Goal: Navigation & Orientation: Find specific page/section

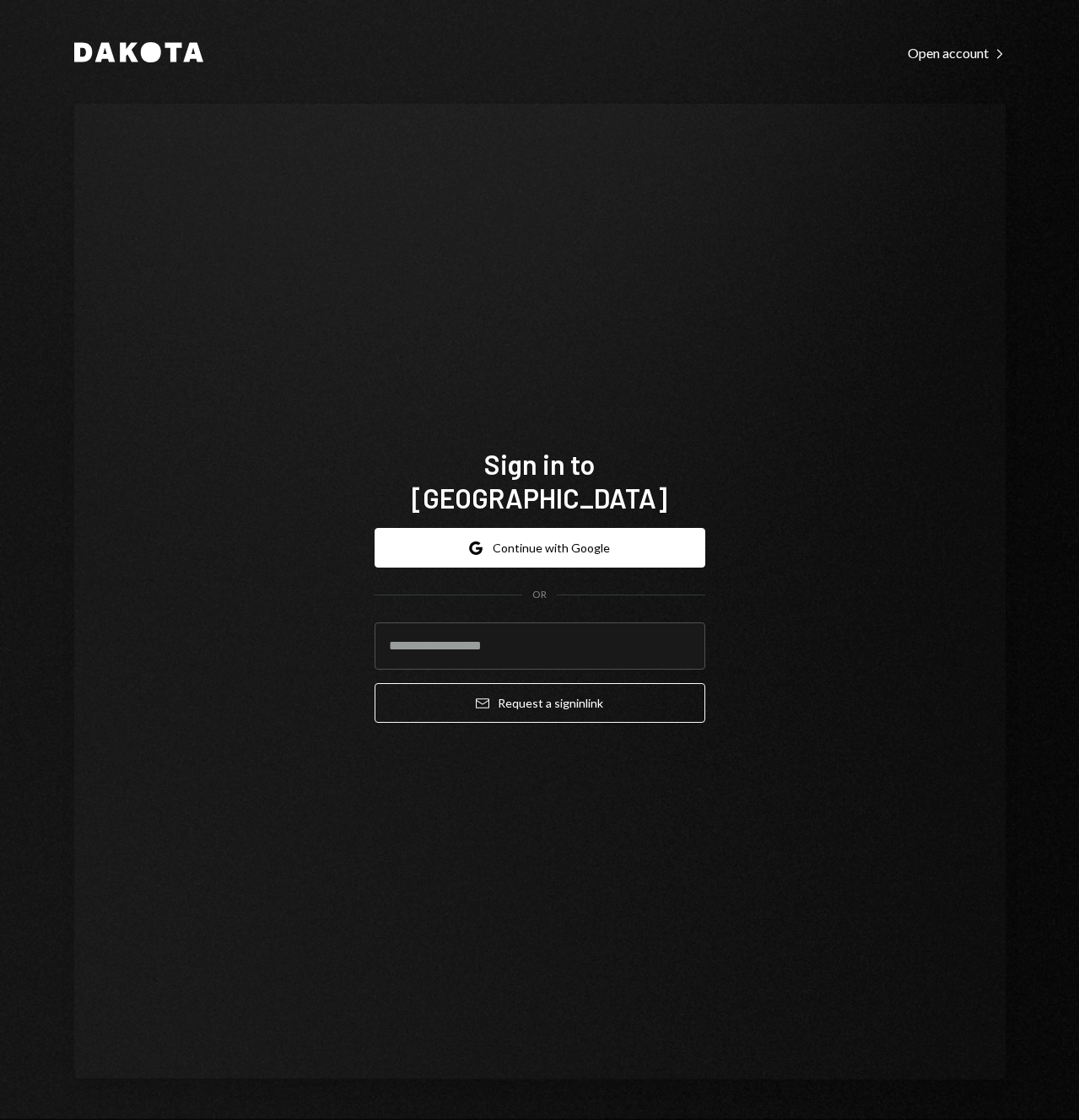
click at [565, 236] on div "Sign in to [GEOGRAPHIC_DATA] Google Continue with Google OR Email Request a sig…" at bounding box center [540, 591] width 931 height 976
click at [525, 537] on button "Google Continue with Google" at bounding box center [540, 547] width 331 height 39
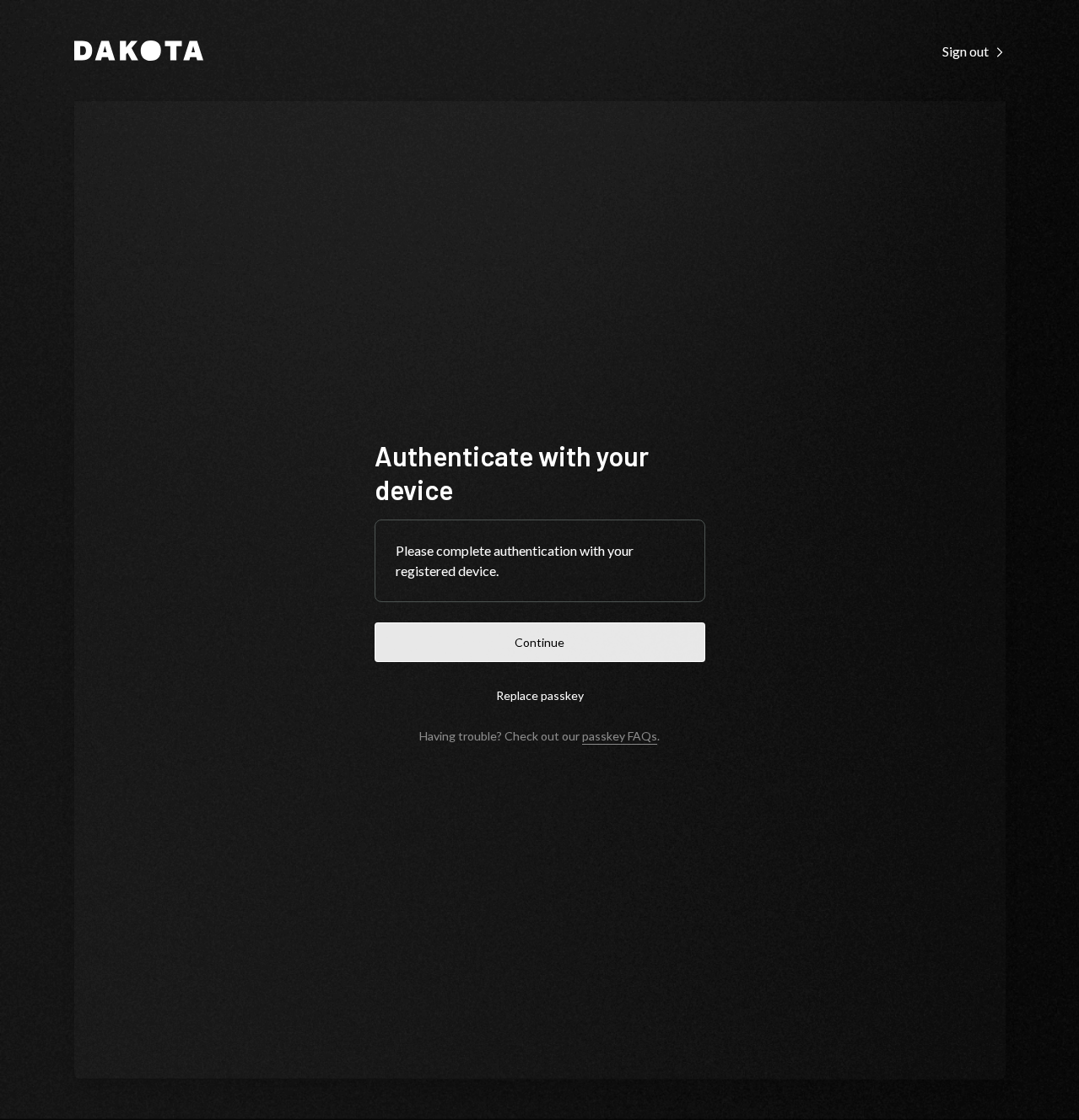
click at [552, 641] on button "Continue" at bounding box center [540, 641] width 331 height 39
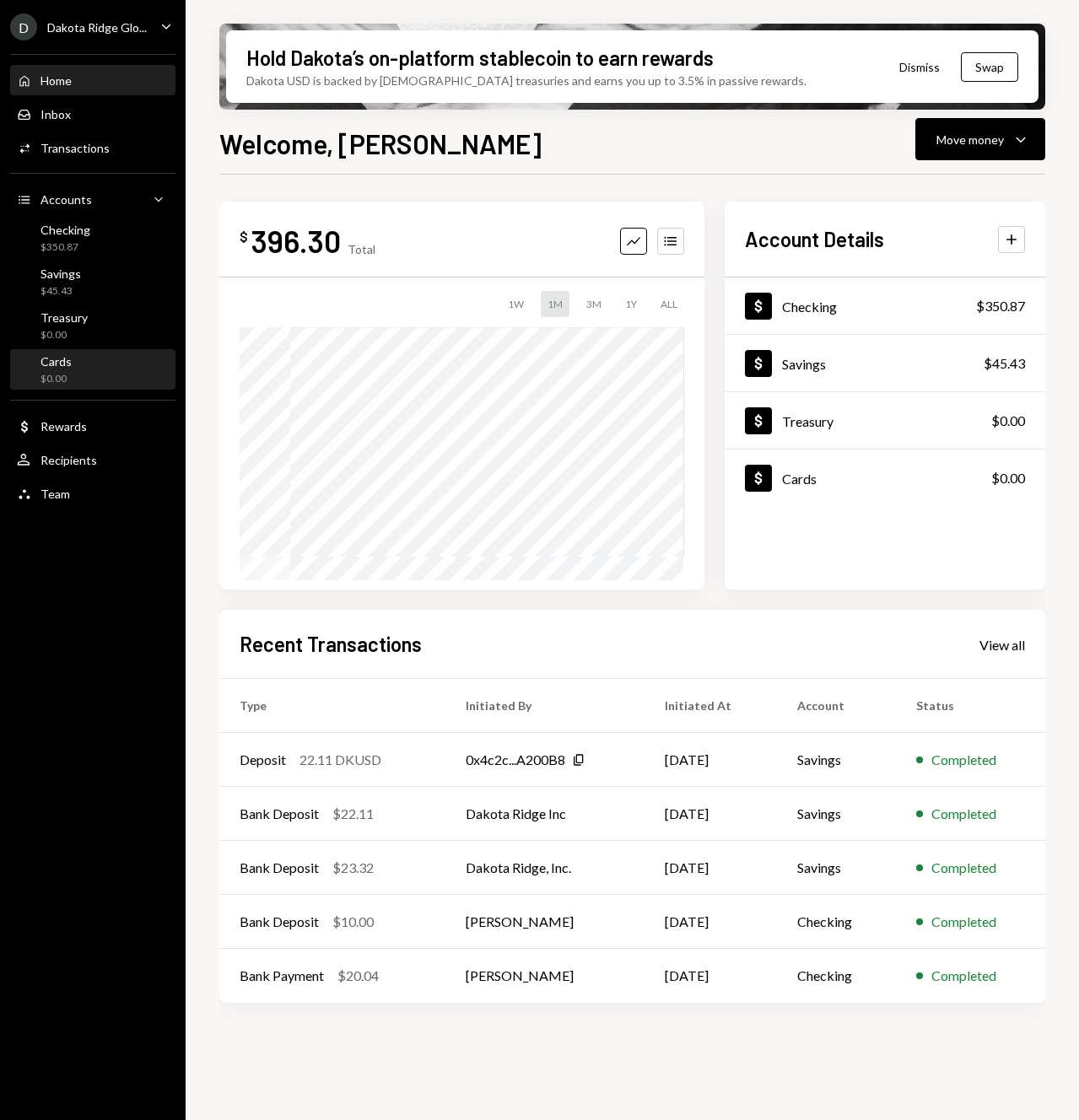
click at [92, 364] on div "Cards $0.00" at bounding box center [93, 369] width 152 height 32
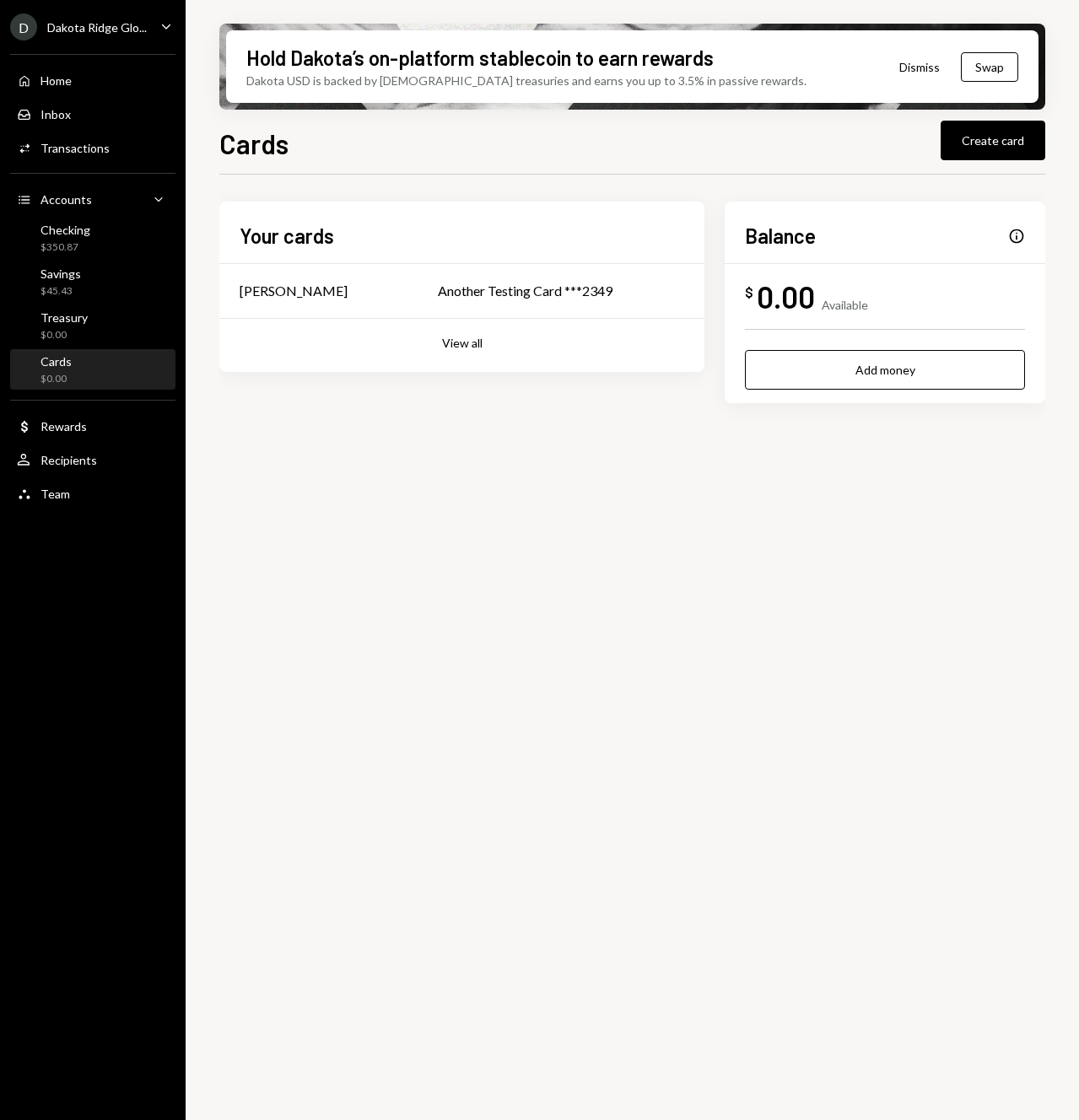
click at [151, 28] on div "D Dakota Ridge Glo... Caret Down" at bounding box center [92, 27] width 186 height 27
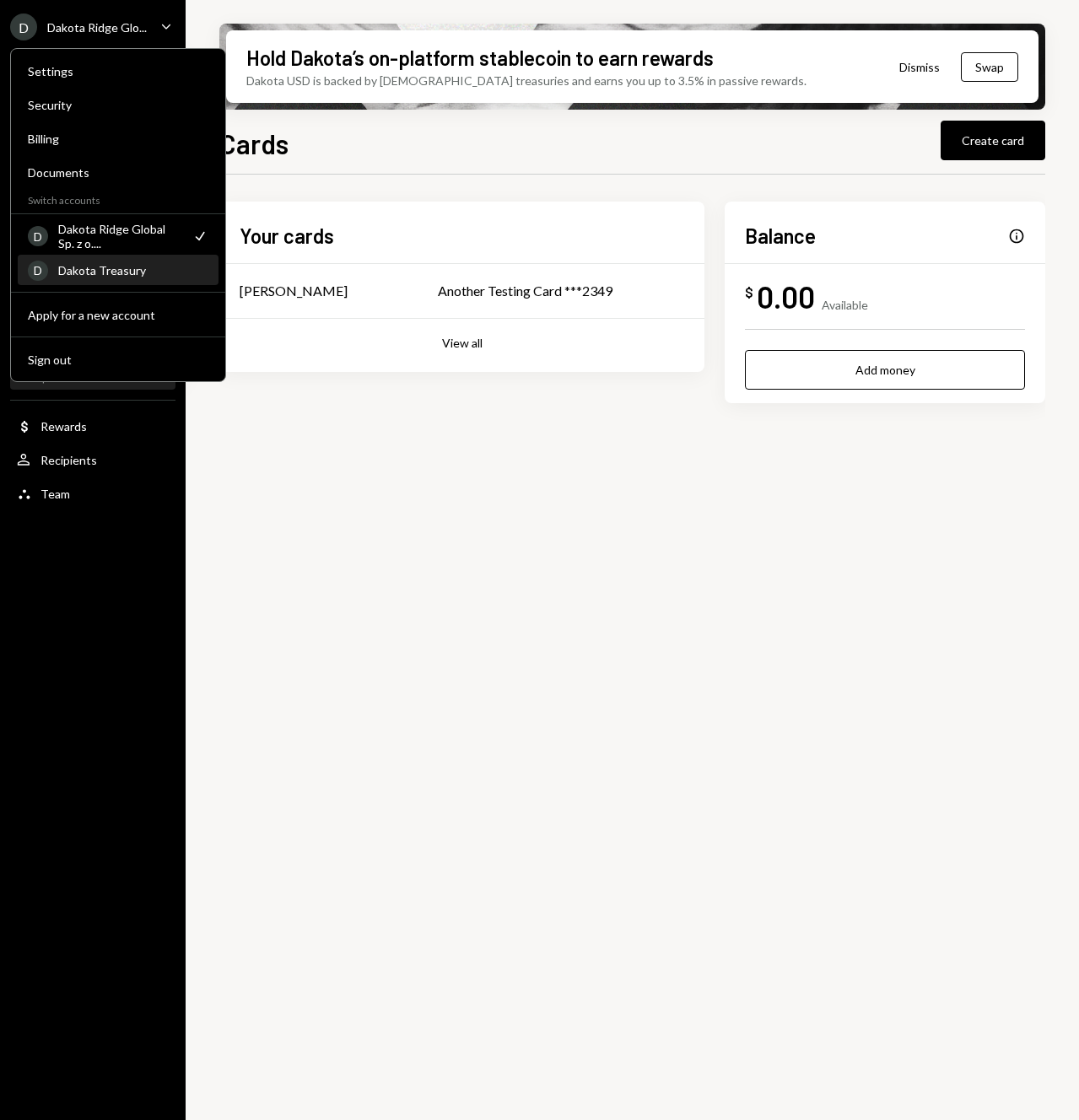
click at [133, 271] on div "Dakota Treasury" at bounding box center [134, 270] width 150 height 14
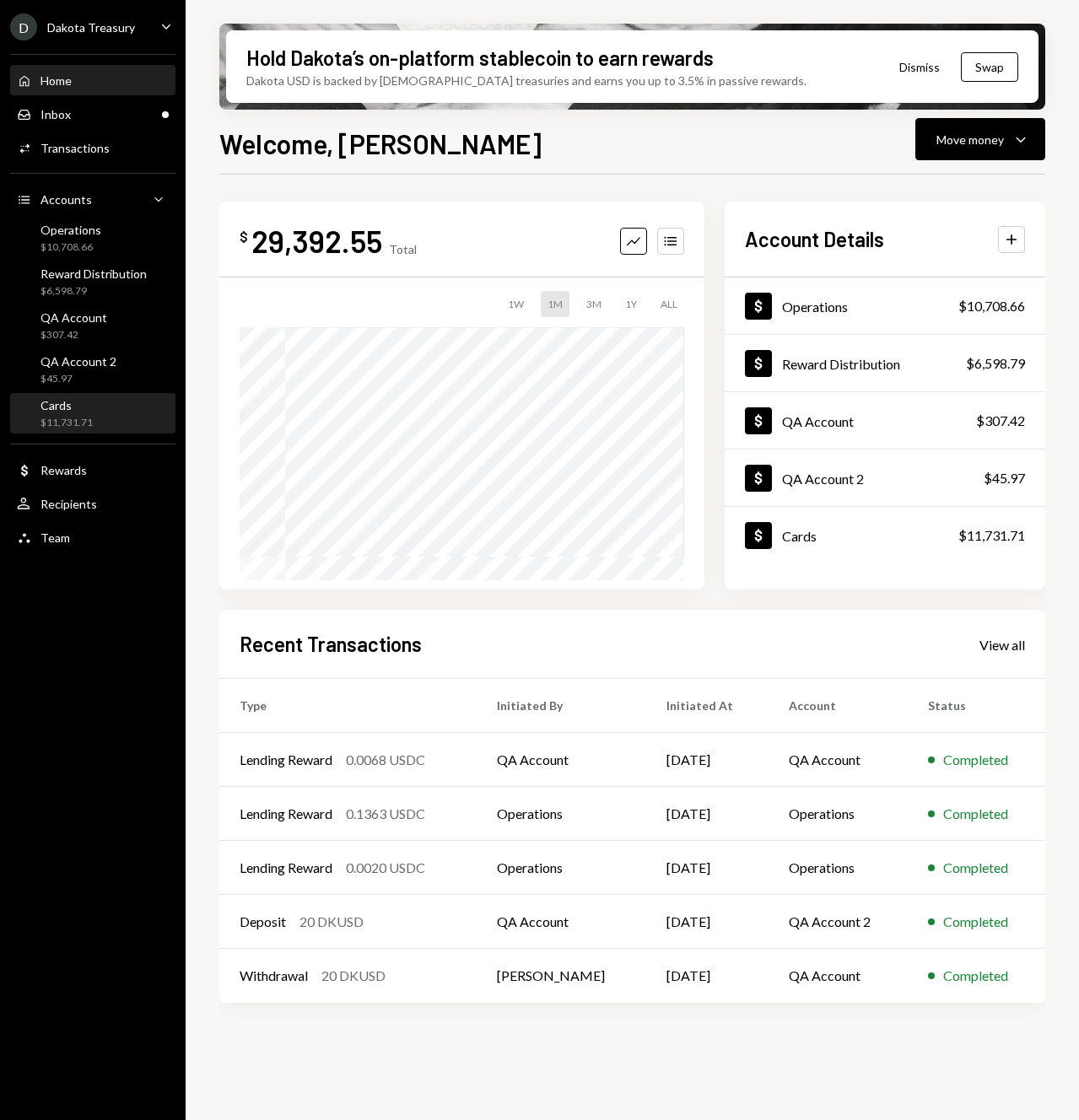
click at [93, 425] on div "Cards $11,731.71" at bounding box center [93, 413] width 152 height 32
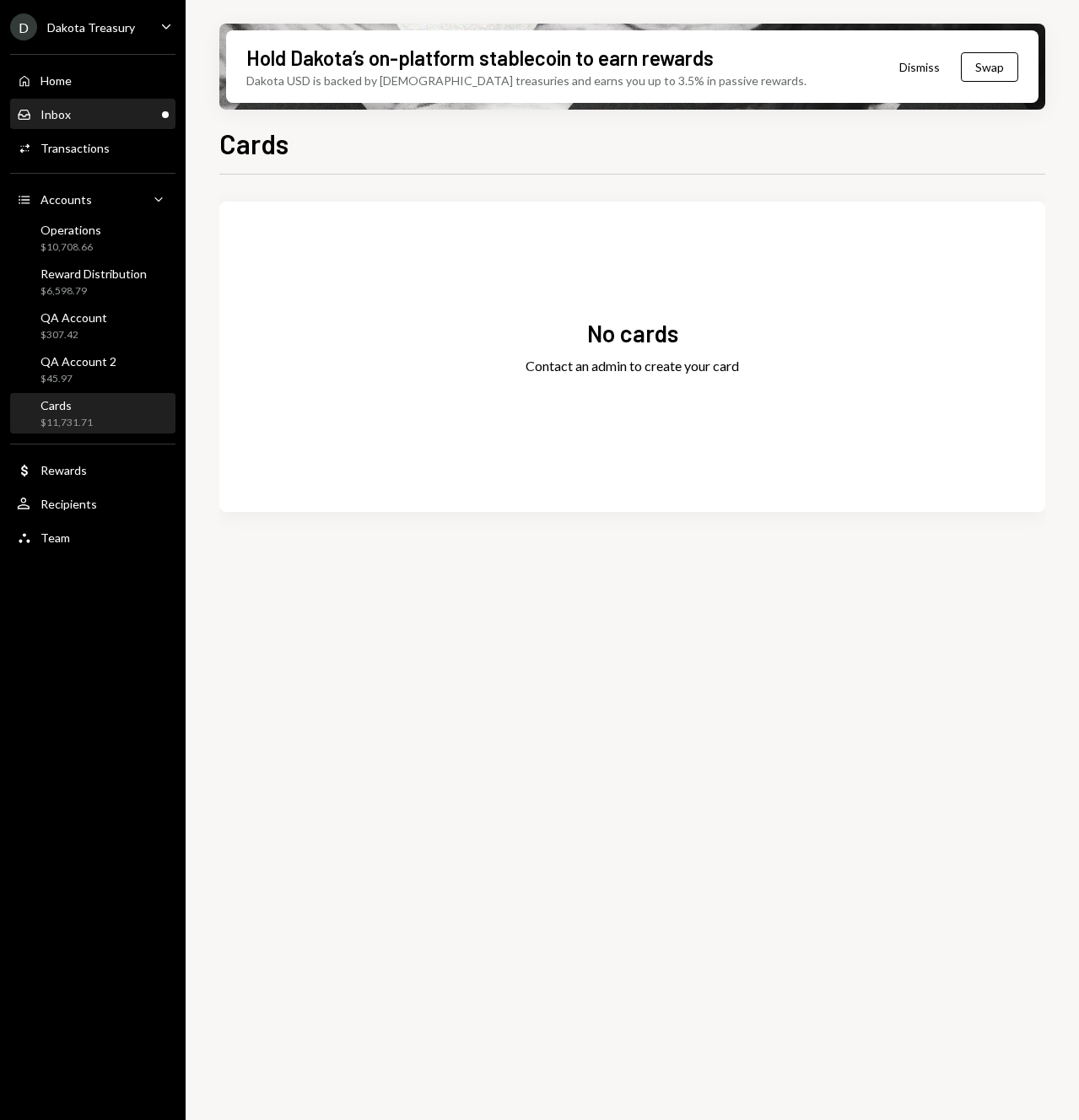
click at [107, 120] on div "Inbox Inbox" at bounding box center [93, 114] width 152 height 15
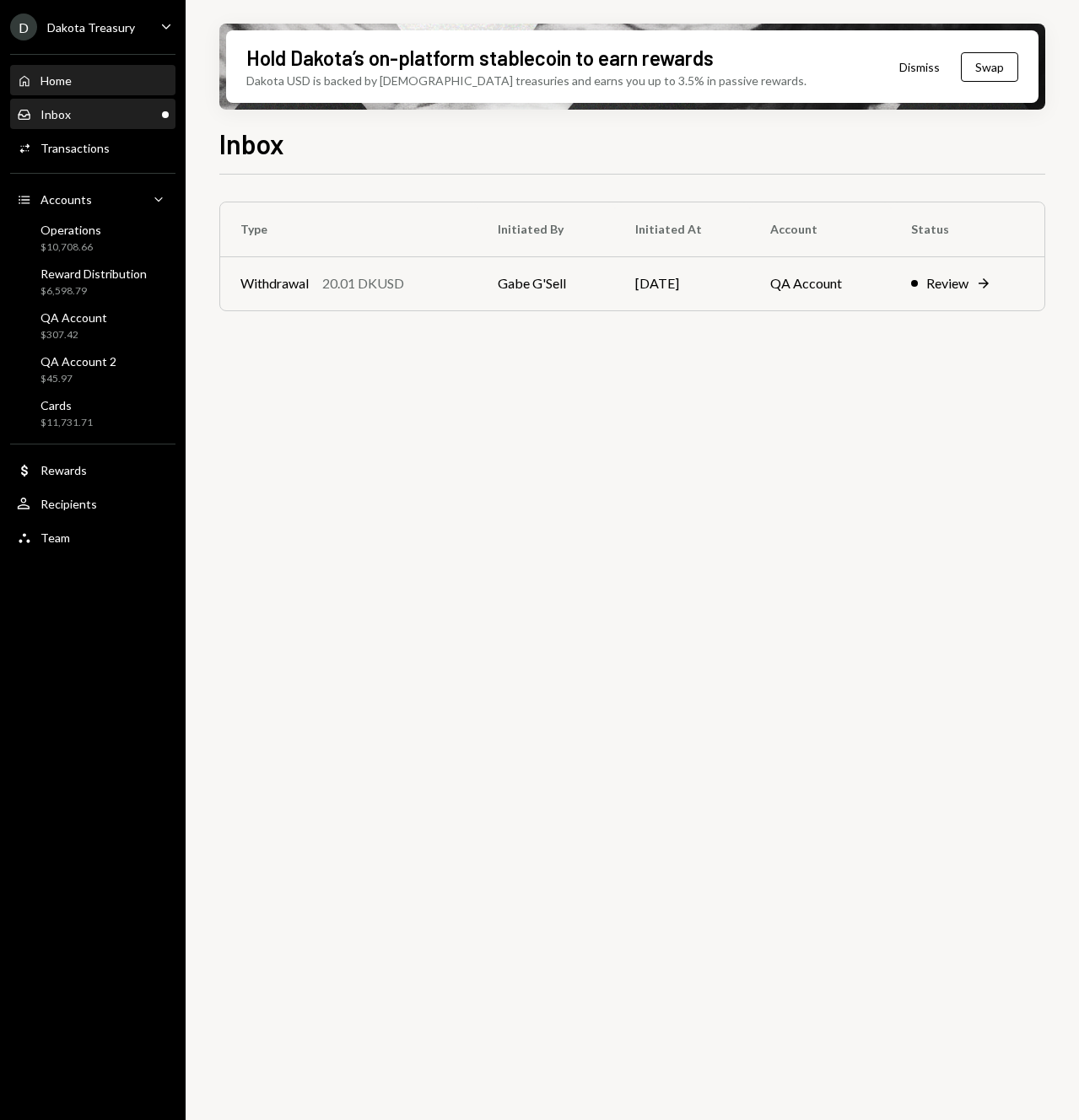
click at [103, 76] on div "Home Home" at bounding box center [93, 81] width 152 height 15
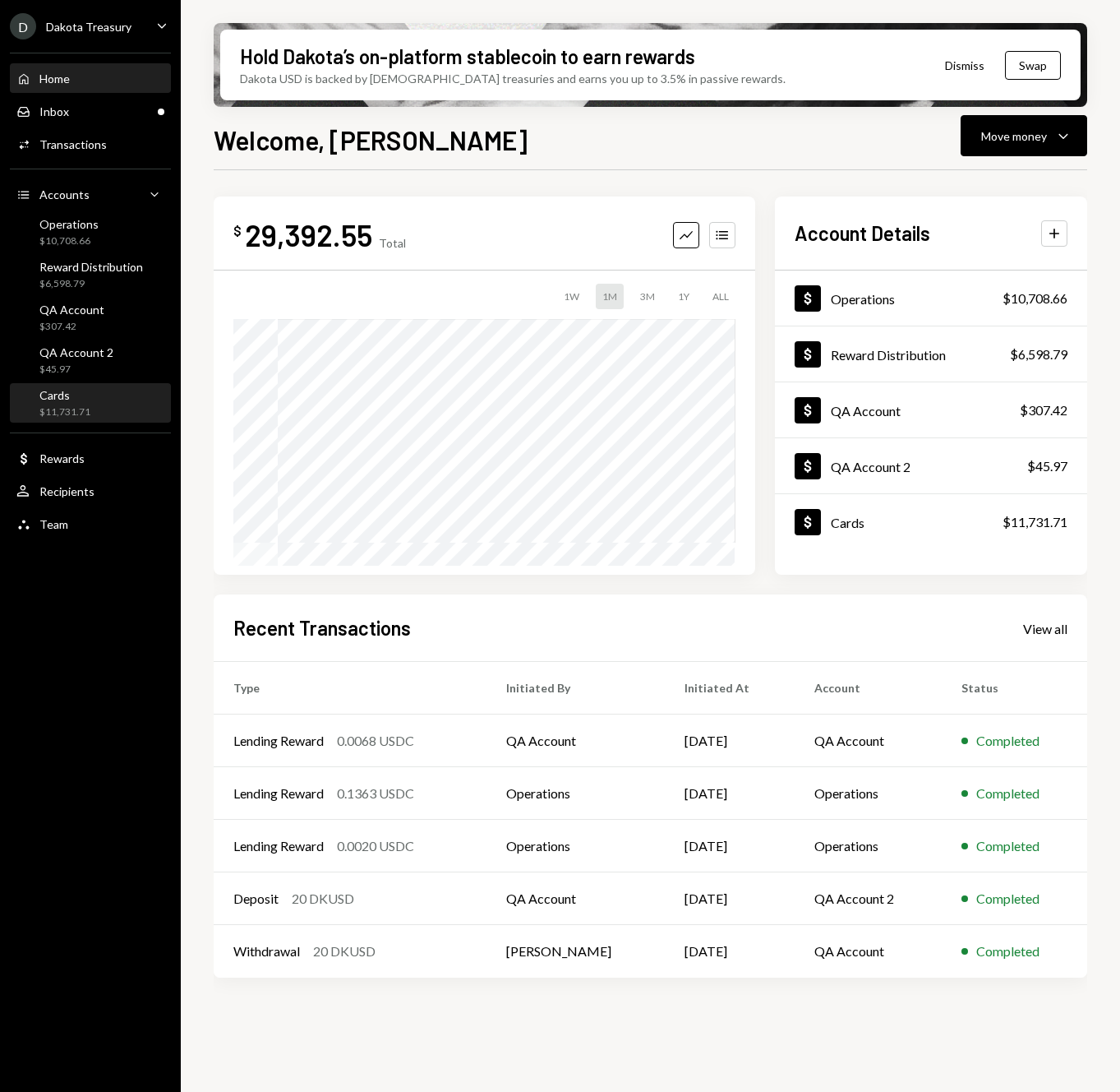
click at [82, 401] on div "Cards $11,731.71" at bounding box center [65, 403] width 51 height 31
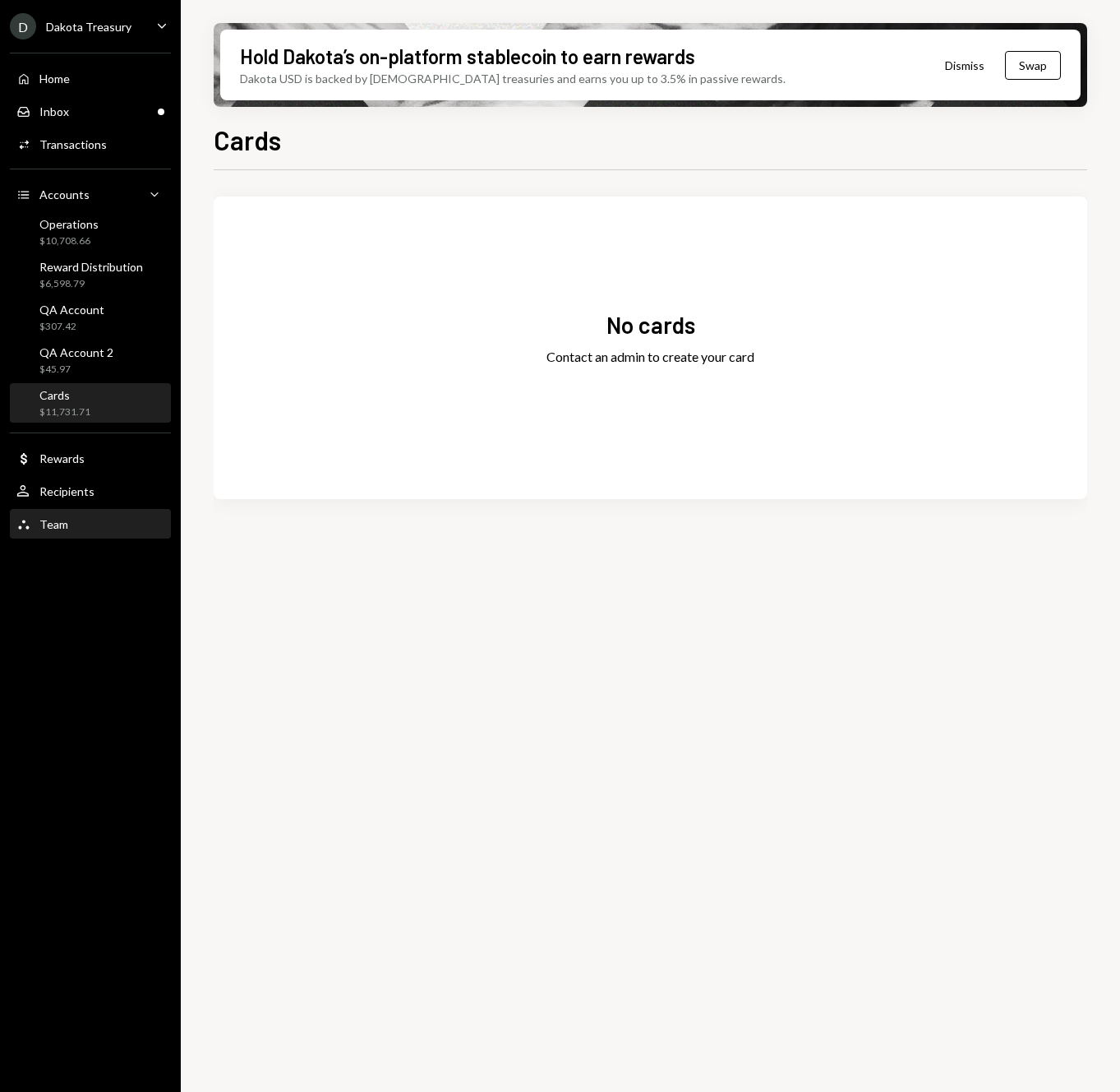
click at [61, 523] on div "Team" at bounding box center [53, 524] width 29 height 14
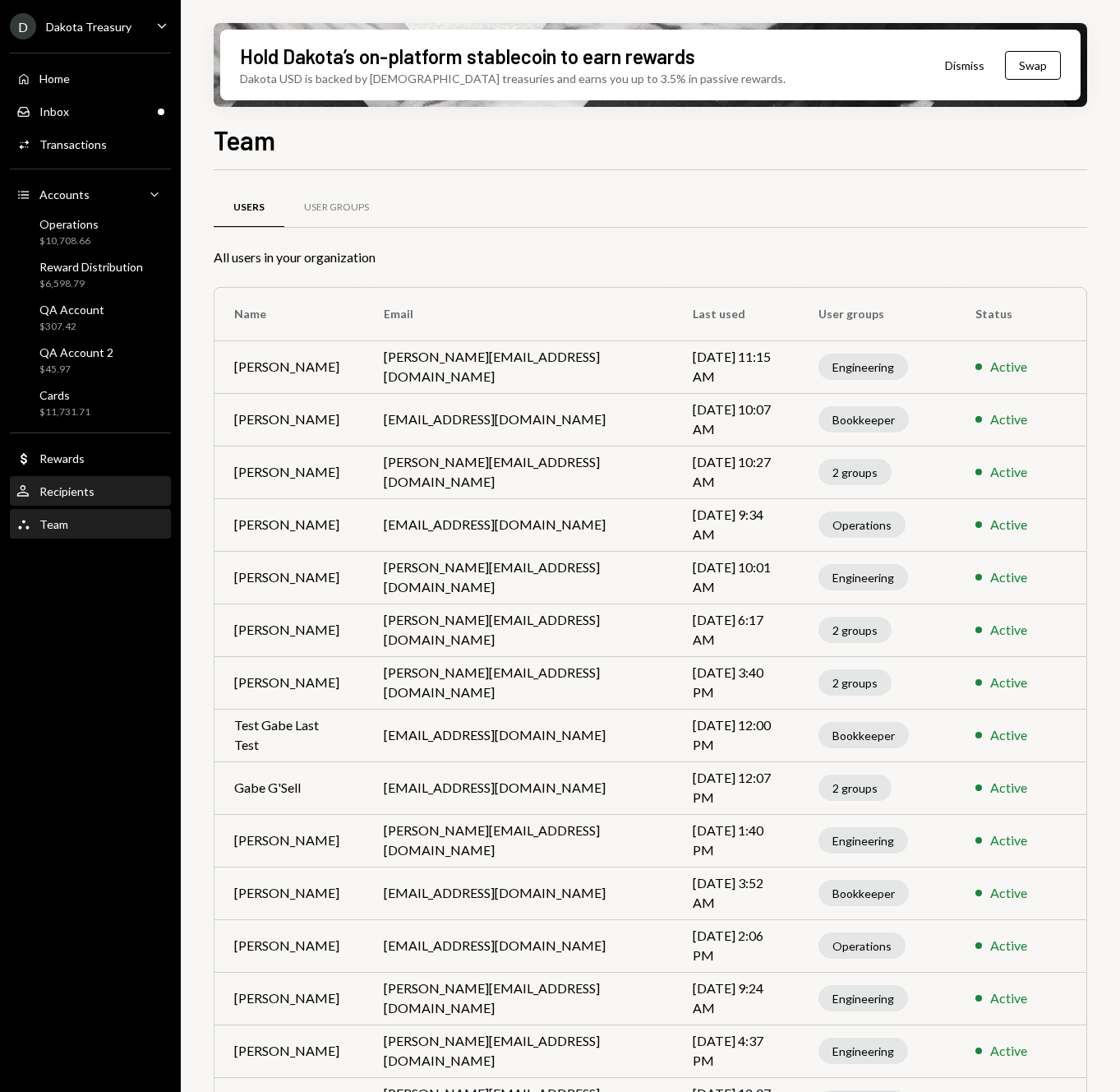
click at [69, 494] on div "Recipients" at bounding box center [67, 491] width 55 height 14
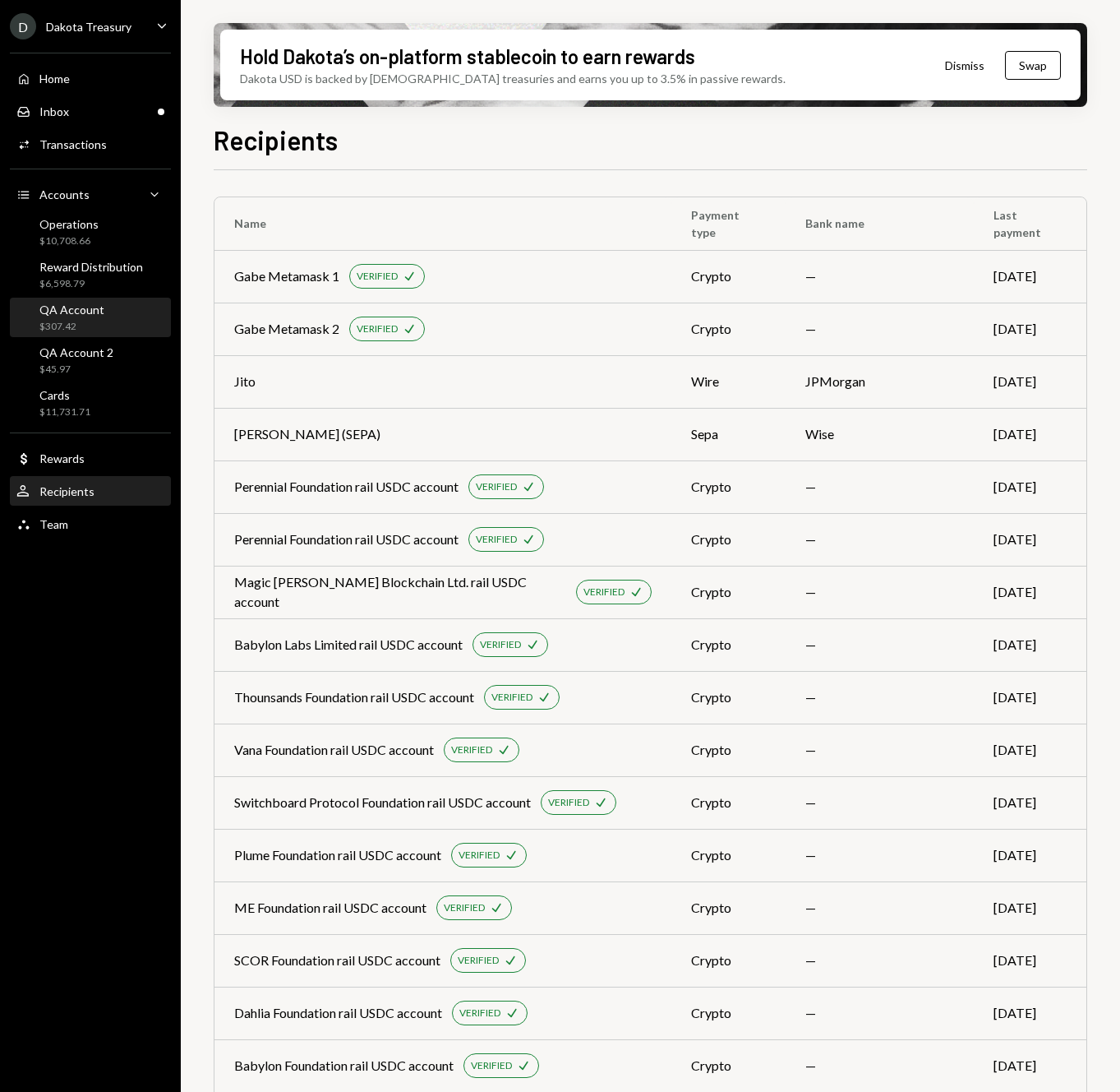
click at [93, 323] on div "$307.42" at bounding box center [71, 326] width 65 height 14
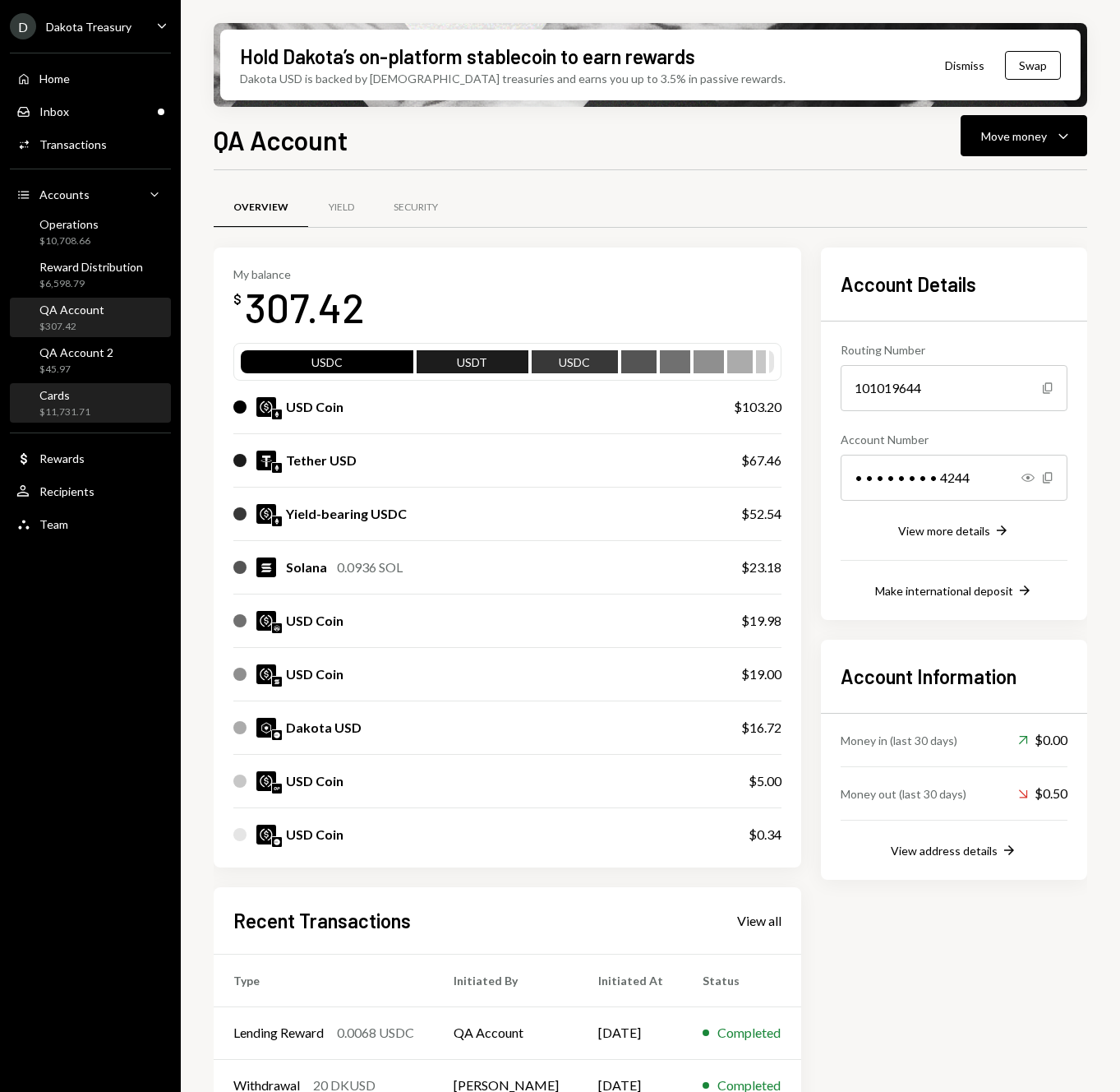
click at [86, 405] on div "$11,731.71" at bounding box center [65, 411] width 51 height 14
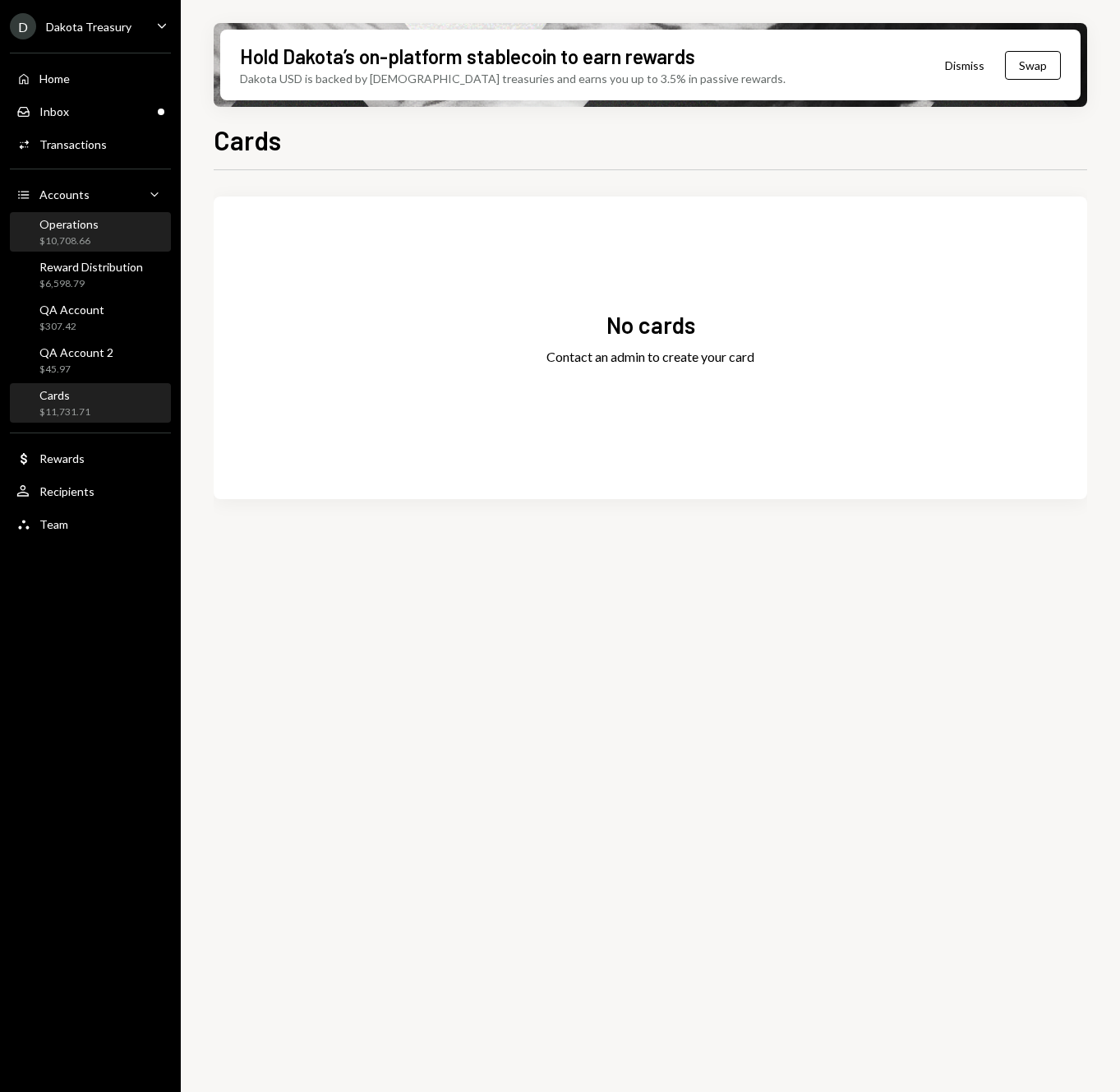
click at [100, 241] on div "Operations $10,708.66" at bounding box center [91, 232] width 148 height 31
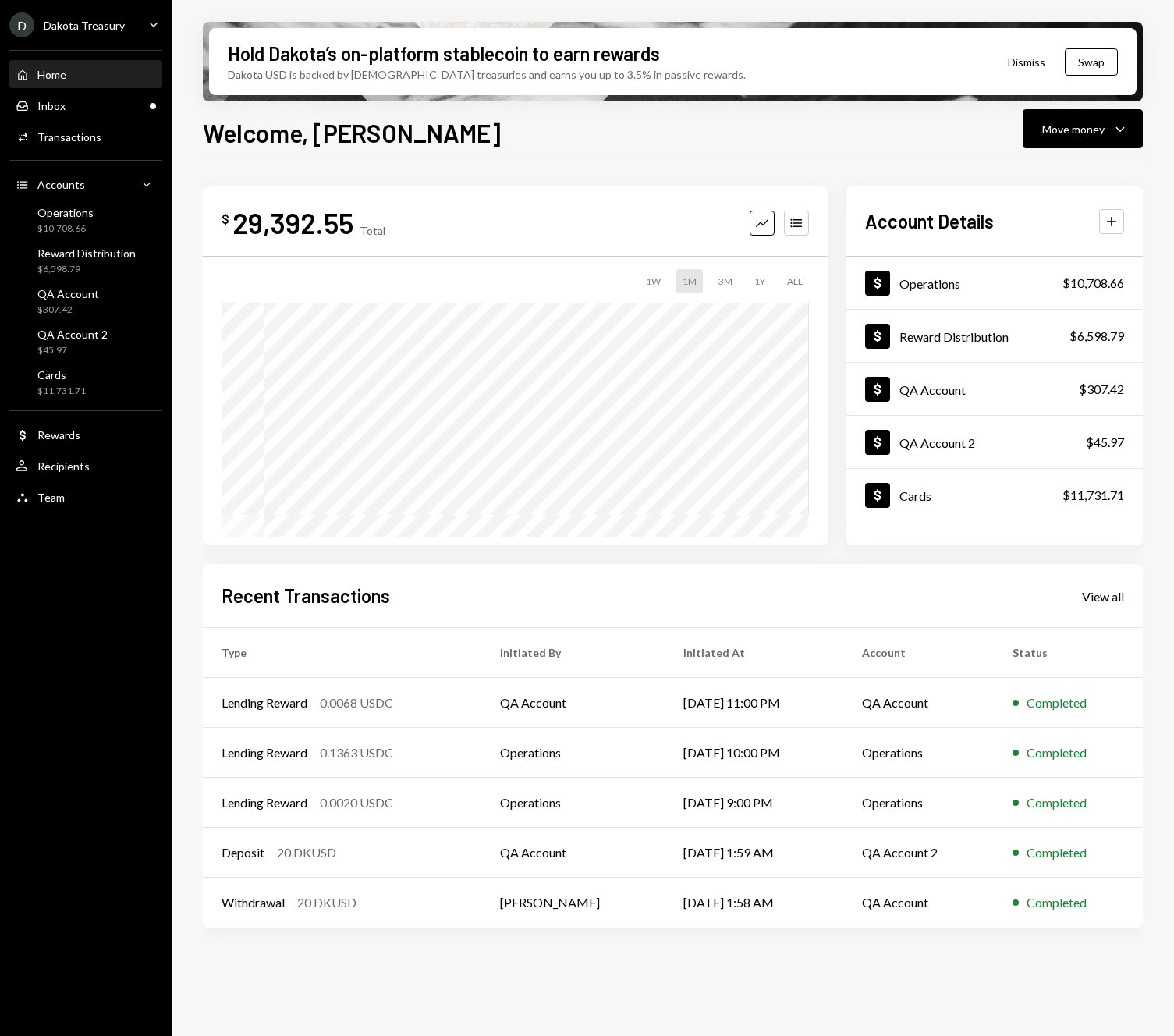
click at [154, 28] on icon "Caret Down" at bounding box center [153, 24] width 17 height 17
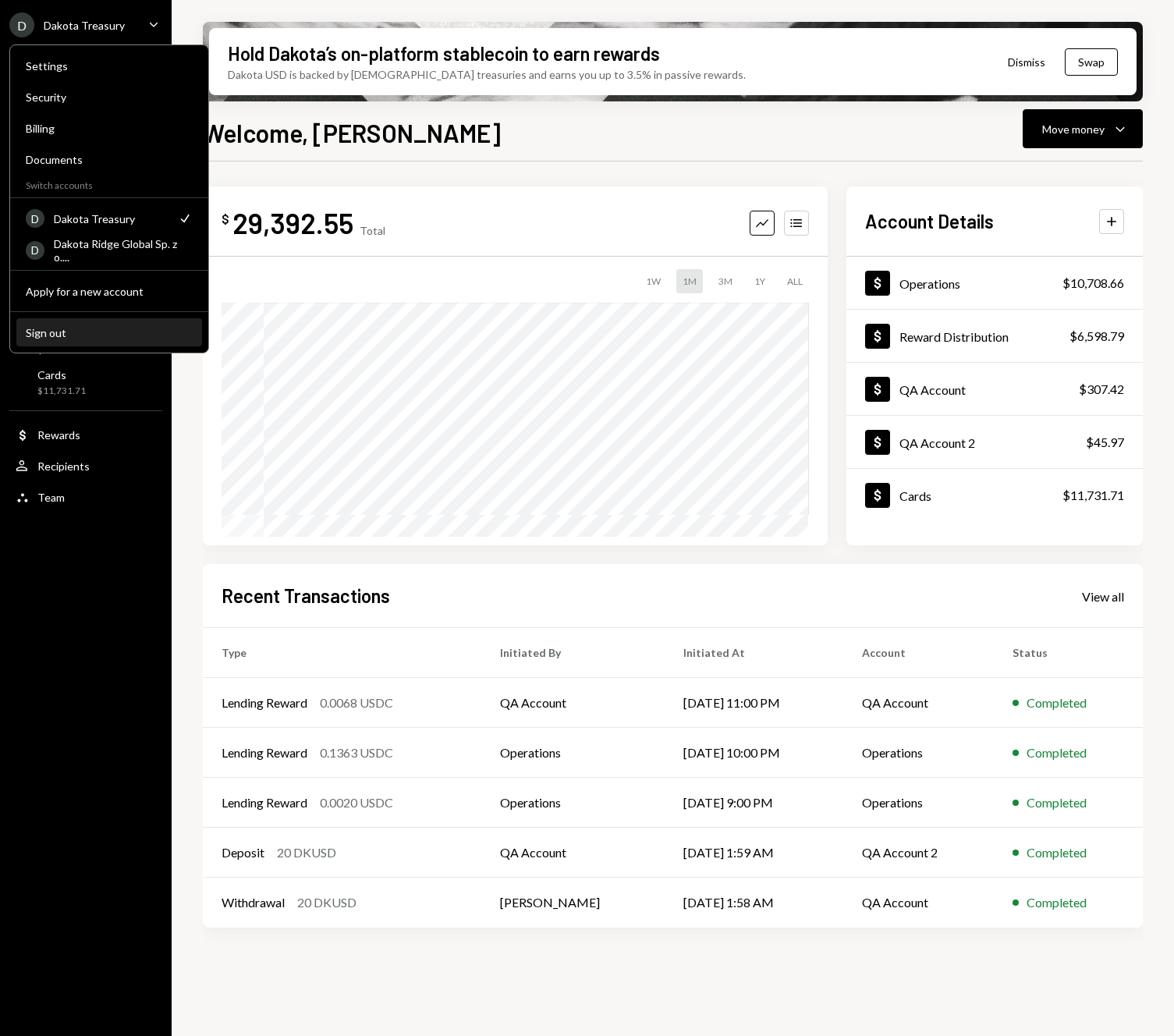
click at [115, 335] on div "Sign out" at bounding box center [109, 333] width 167 height 13
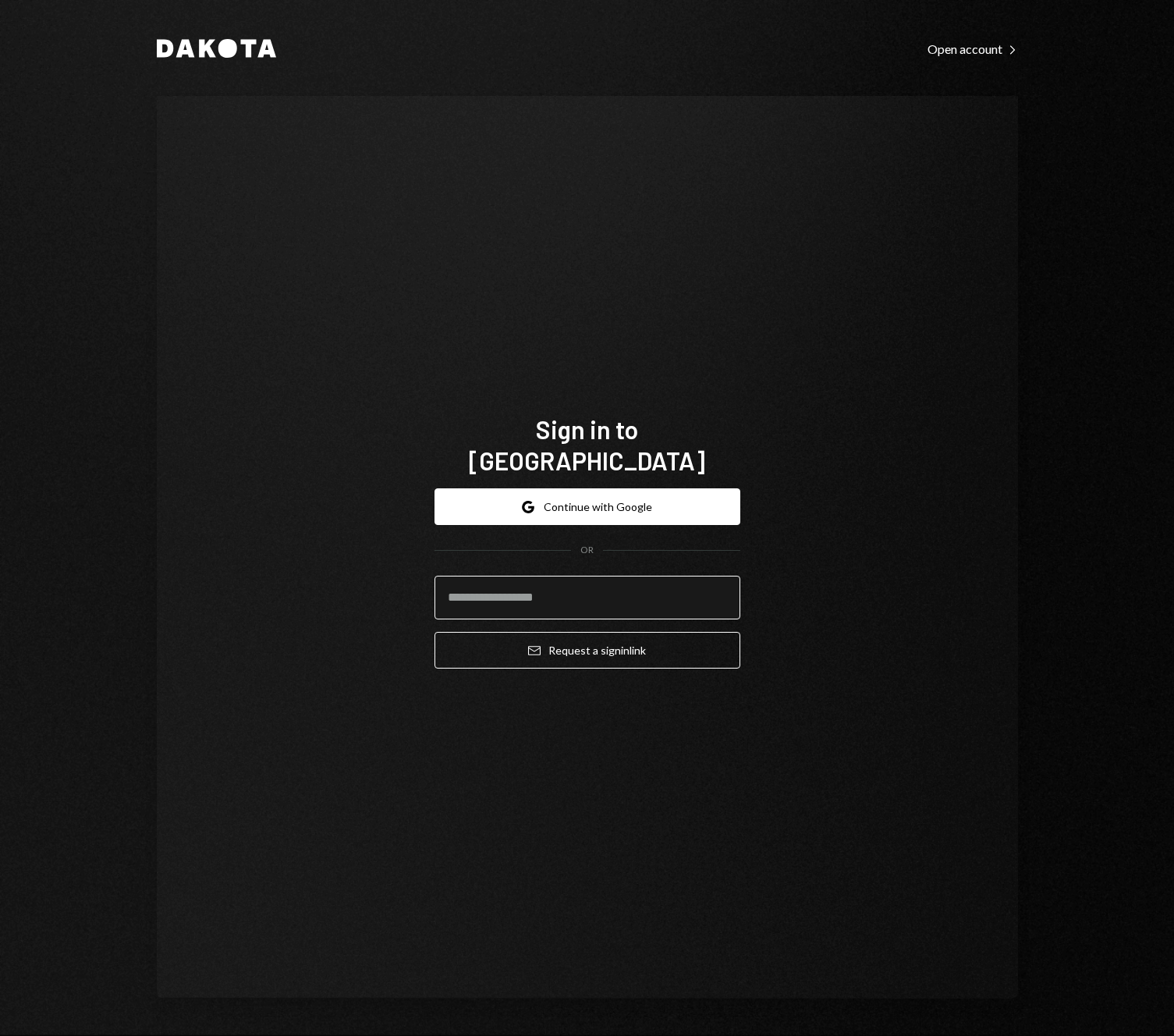
click at [517, 590] on input "email" at bounding box center [588, 597] width 306 height 44
type input "**********"
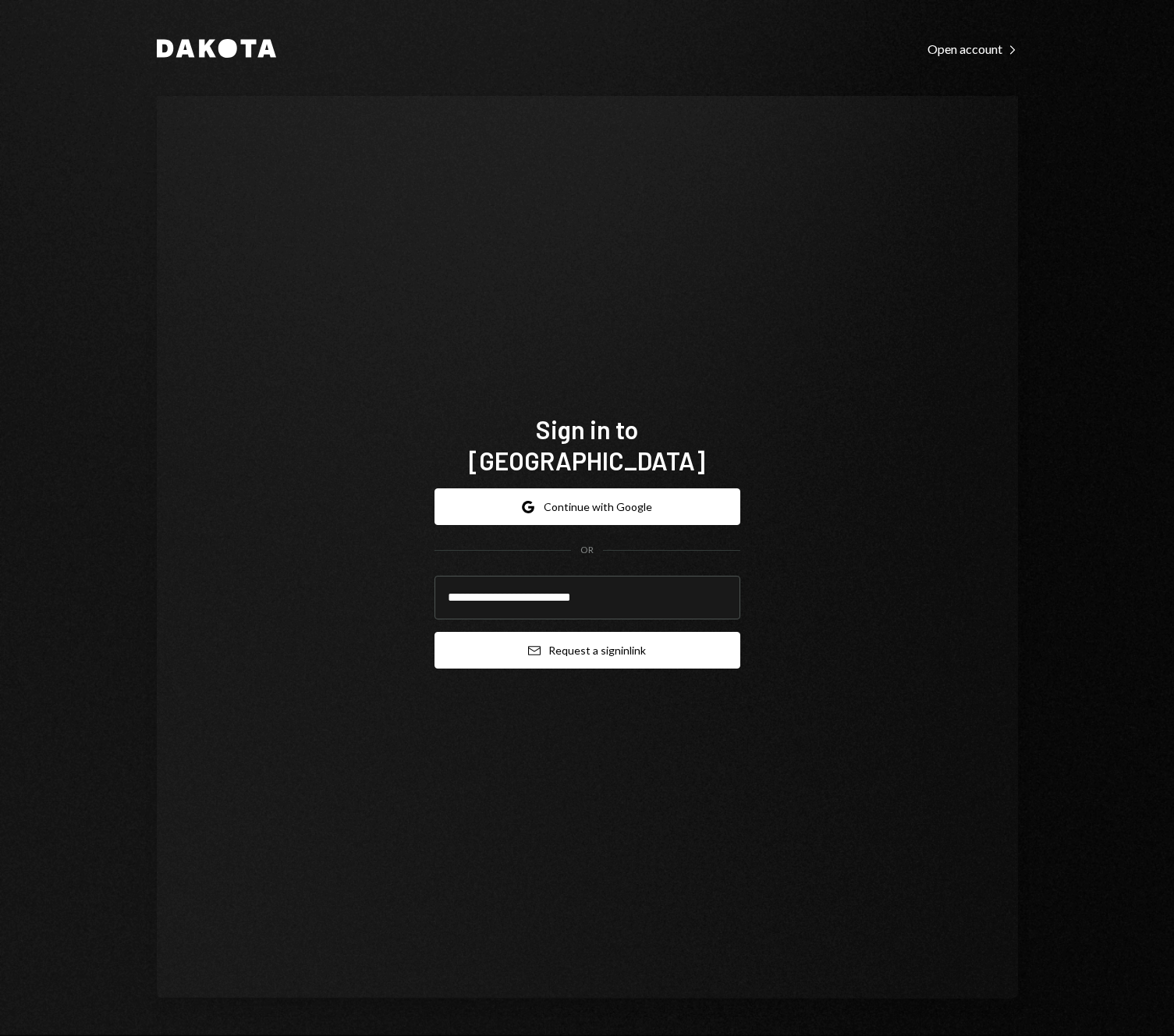
click at [596, 642] on button "Email Request a sign in link" at bounding box center [588, 649] width 306 height 36
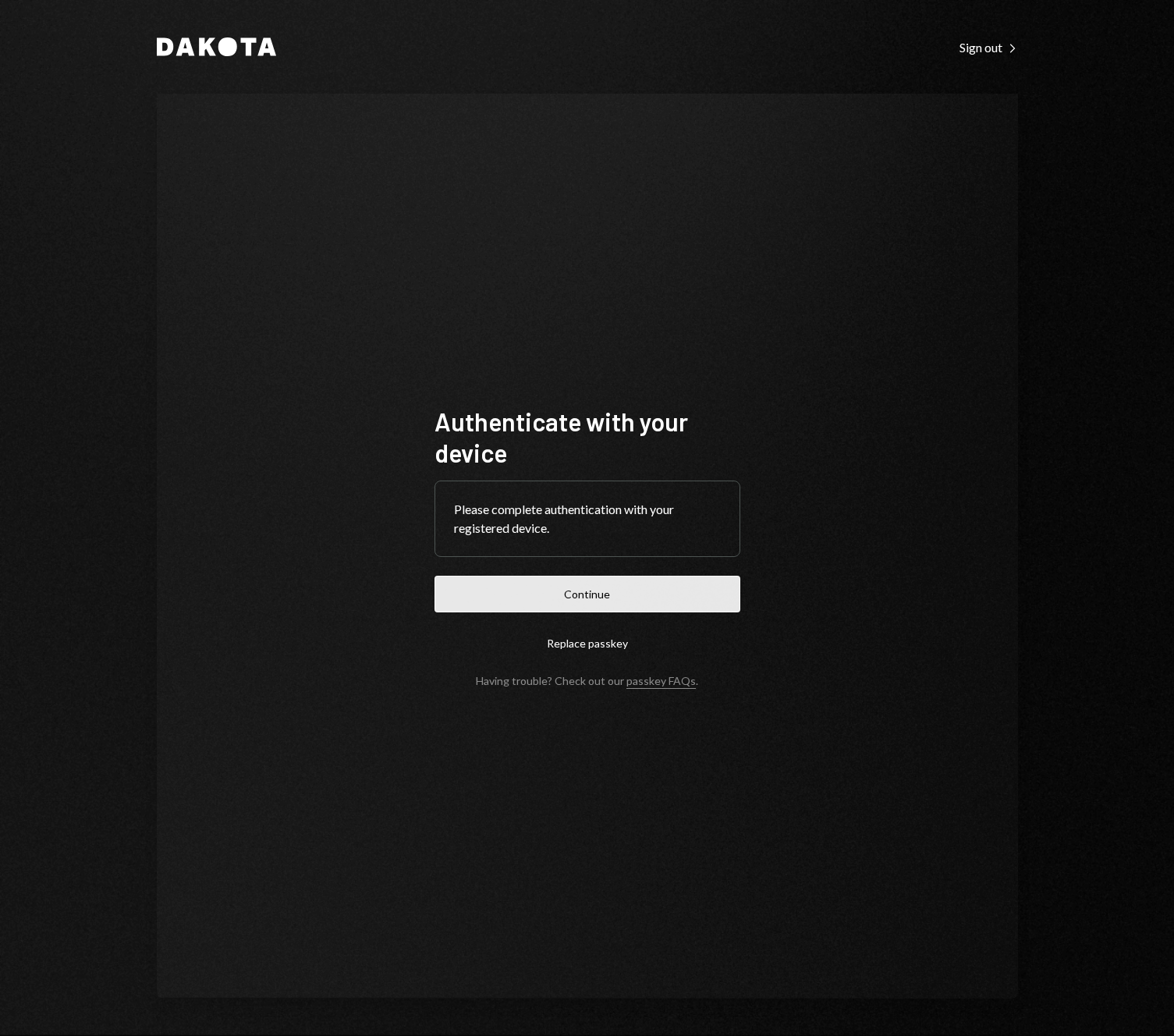
click at [534, 589] on button "Continue" at bounding box center [588, 593] width 306 height 36
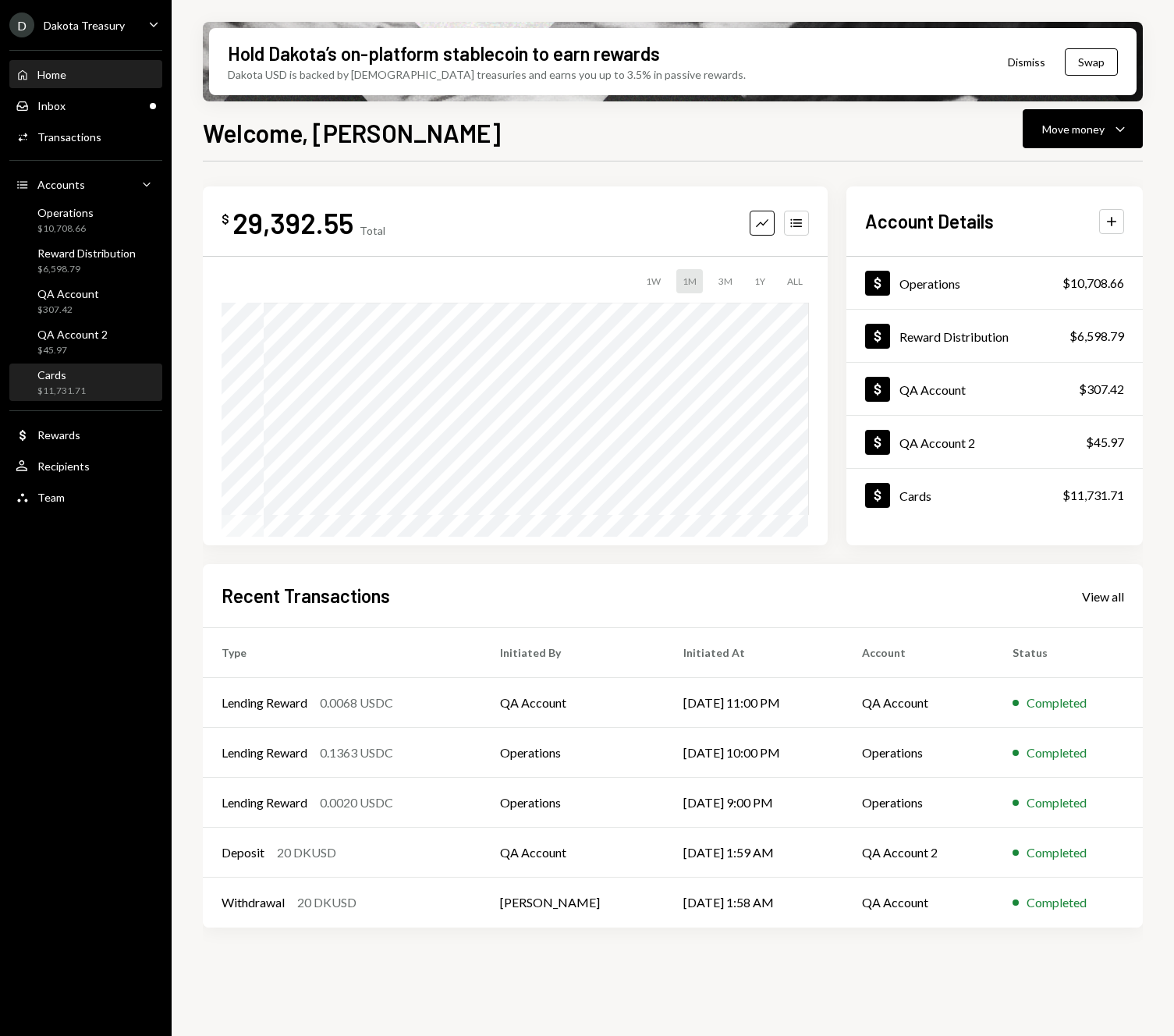
click at [75, 385] on div "$11,731.71" at bounding box center [61, 390] width 48 height 13
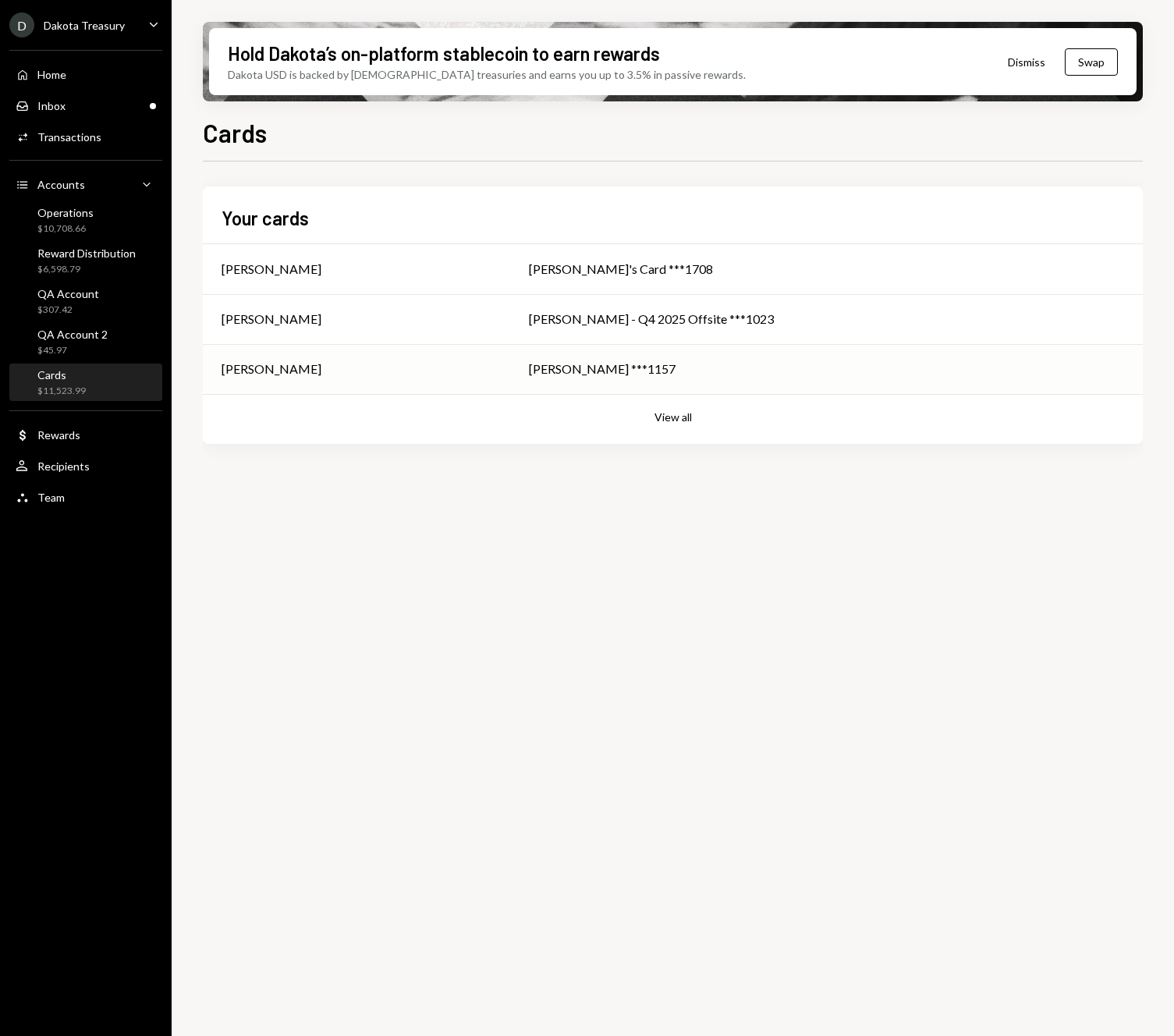
click at [598, 364] on div "Justin - Claude ***1157" at bounding box center [826, 368] width 595 height 19
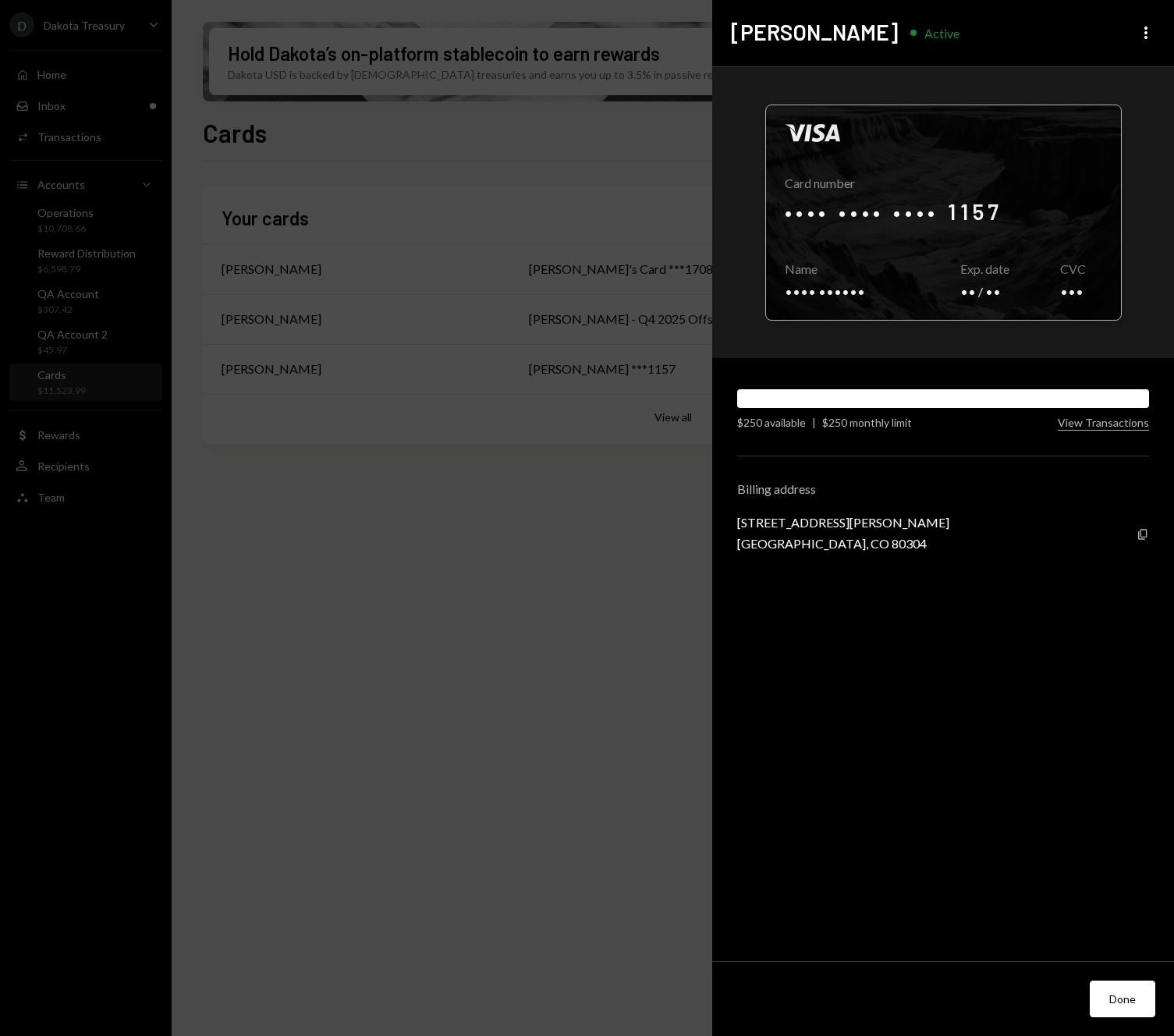
click at [990, 245] on div at bounding box center [943, 212] width 355 height 214
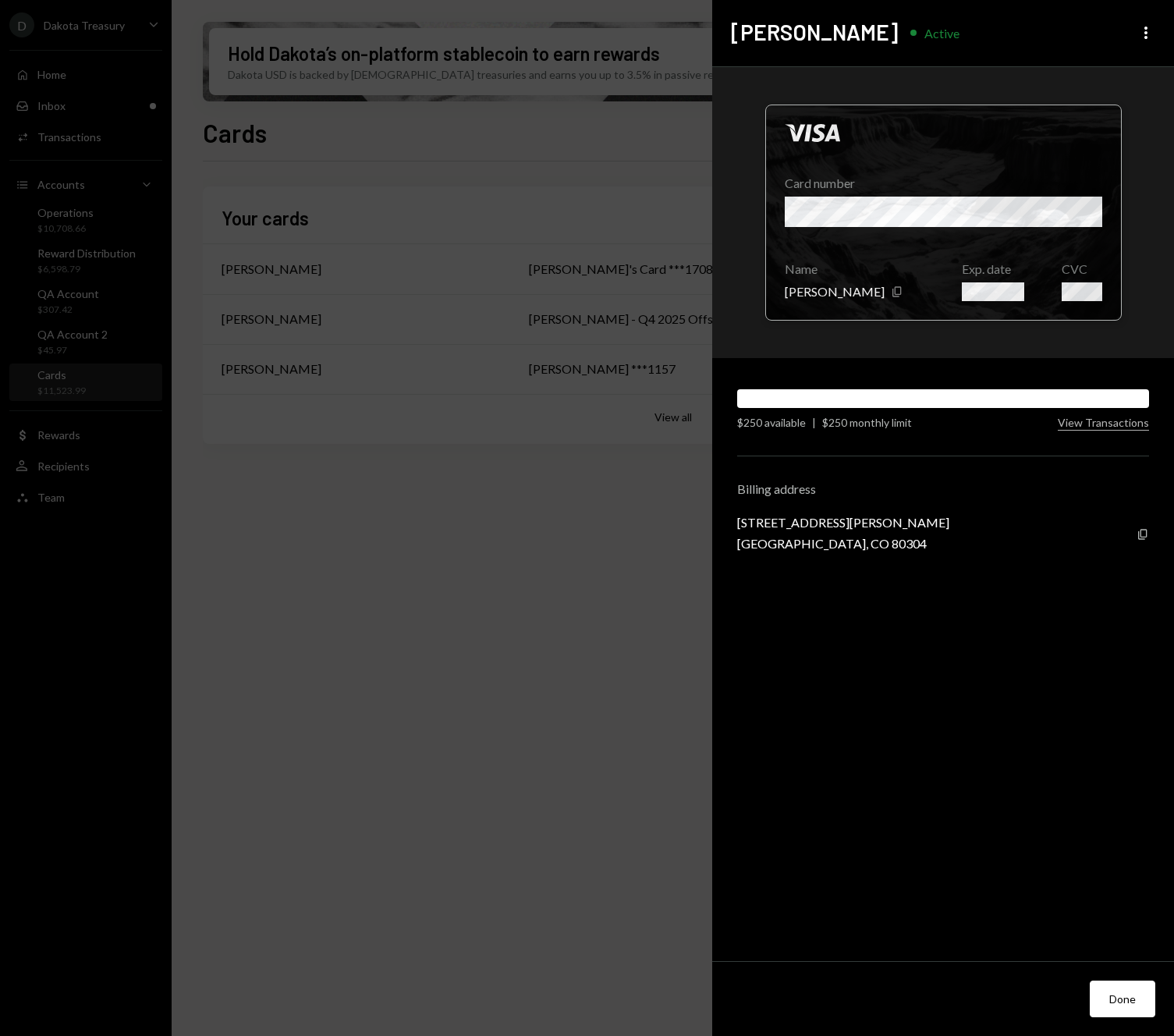
click at [990, 245] on div at bounding box center [943, 212] width 355 height 214
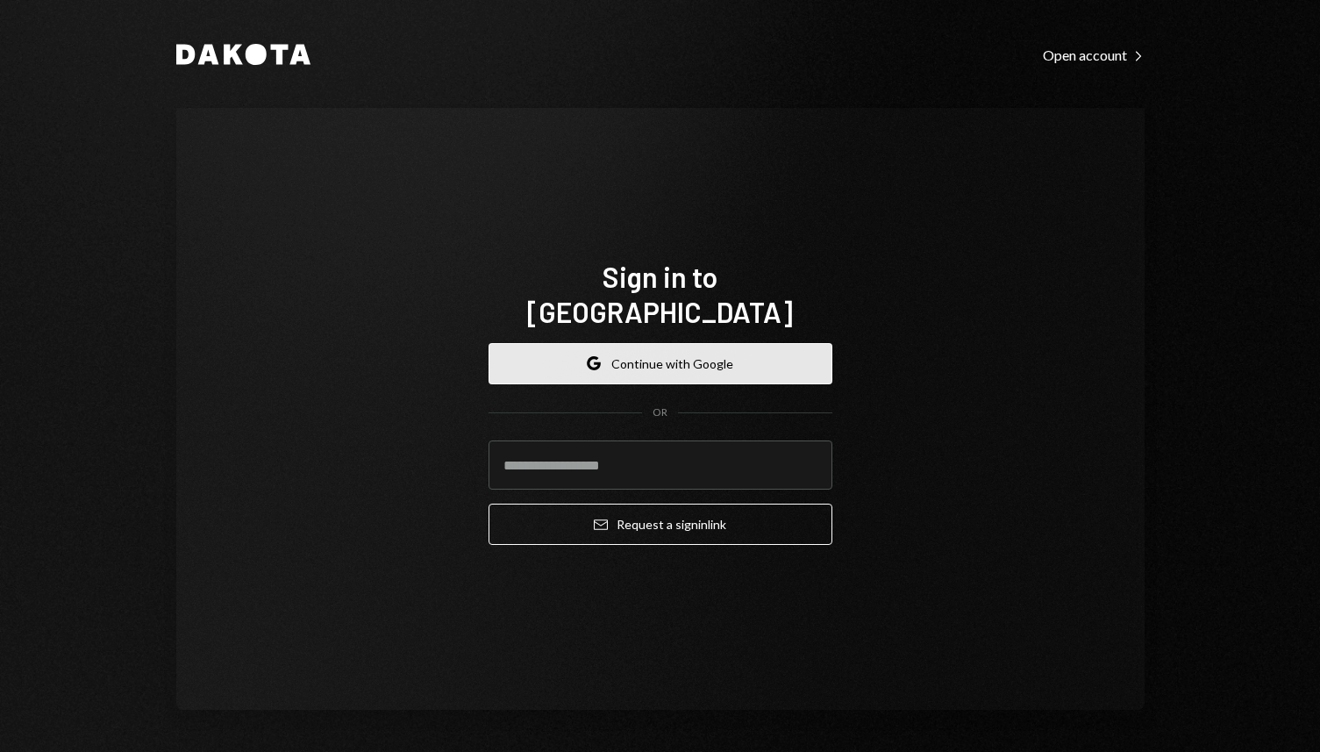
click at [682, 351] on button "Google Continue with Google" at bounding box center [661, 363] width 344 height 41
